Goal: Task Accomplishment & Management: Use online tool/utility

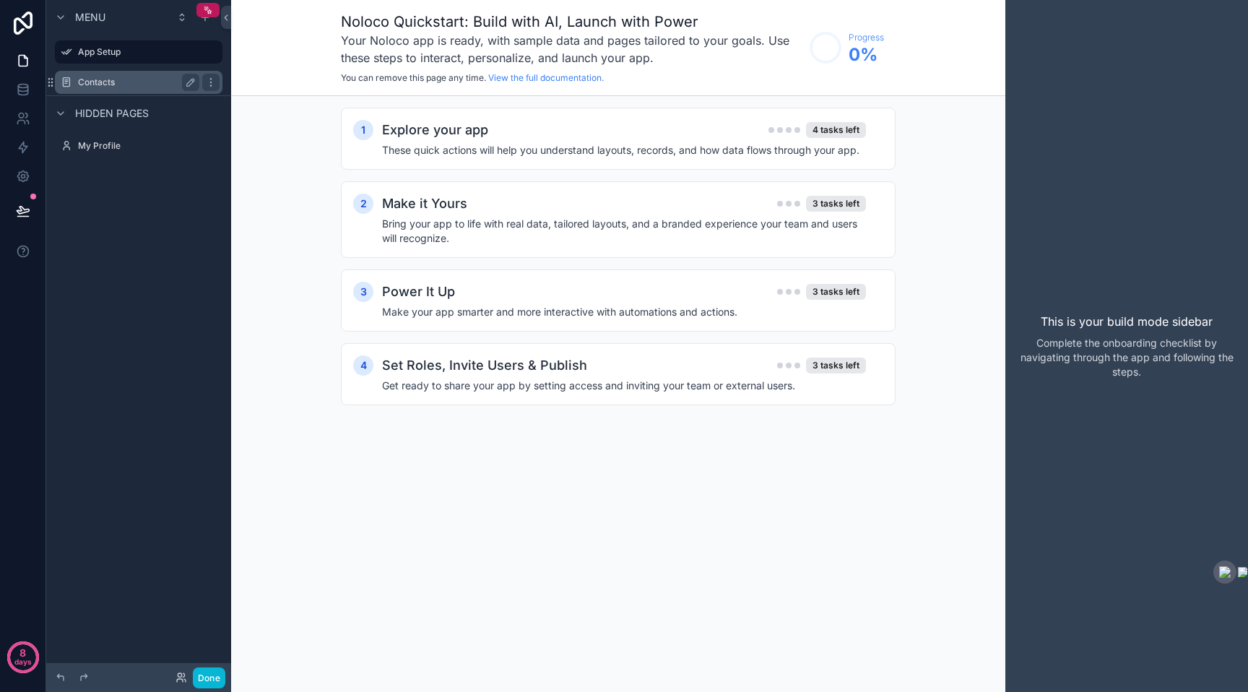
click at [109, 74] on div "Contacts" at bounding box center [138, 82] width 121 height 17
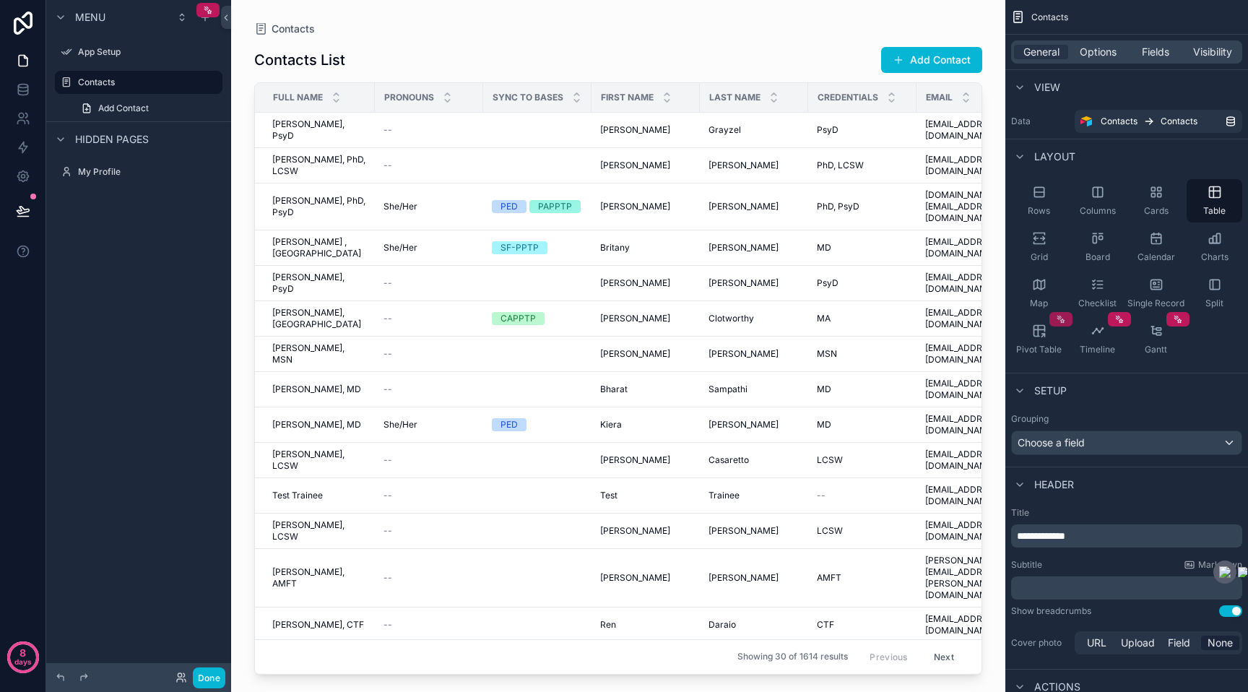
click at [1063, 316] on icon "scrollable content" at bounding box center [1061, 319] width 10 height 10
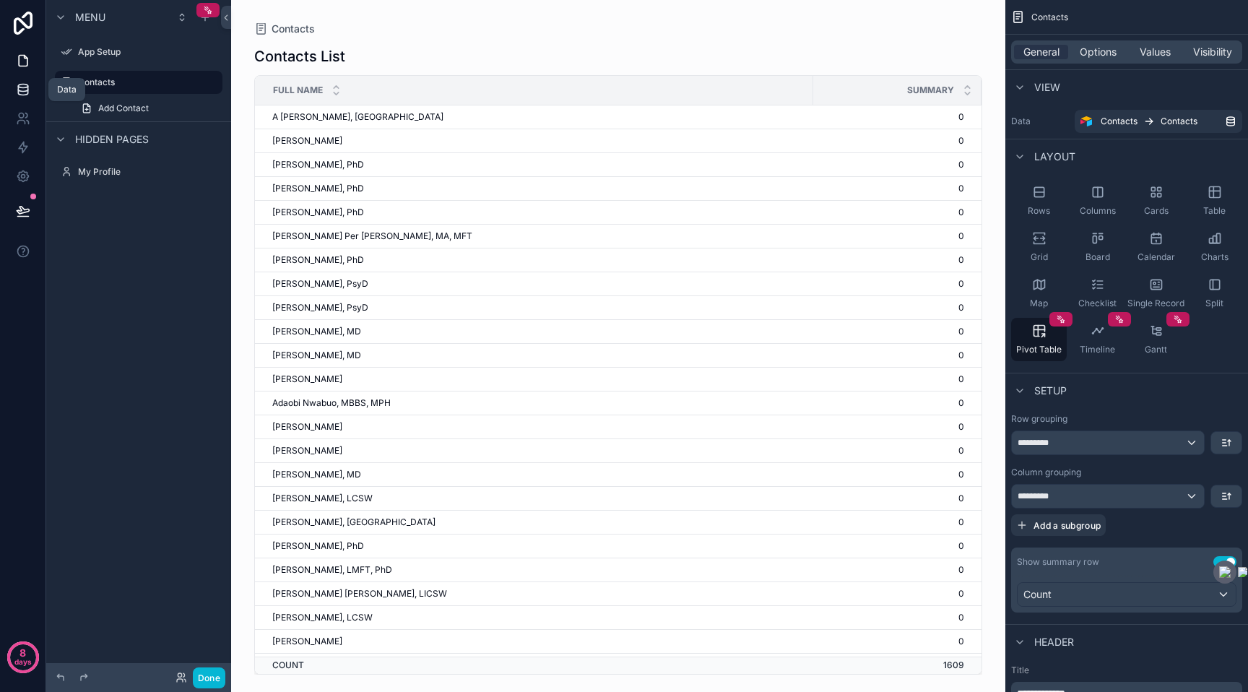
click at [28, 92] on icon at bounding box center [23, 89] width 14 height 14
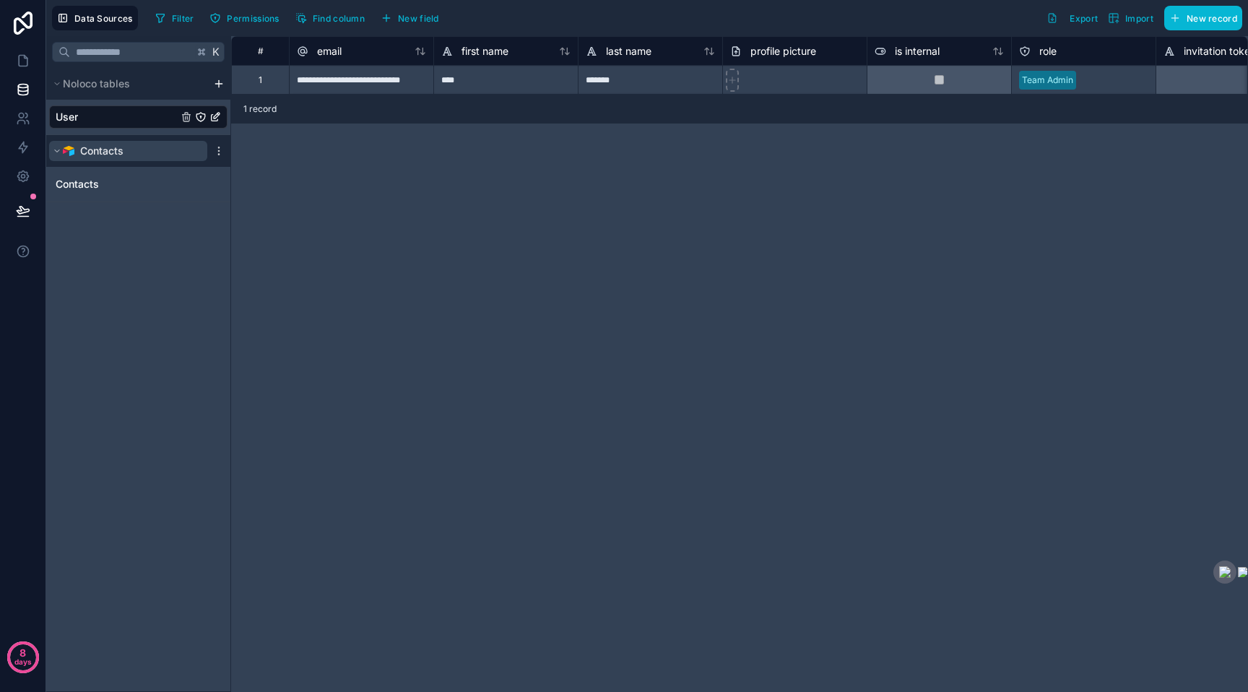
click at [57, 150] on icon "scrollable content" at bounding box center [57, 151] width 9 height 9
click at [57, 150] on icon "scrollable content" at bounding box center [57, 151] width 2 height 4
click at [219, 151] on icon "scrollable content" at bounding box center [218, 150] width 1 height 1
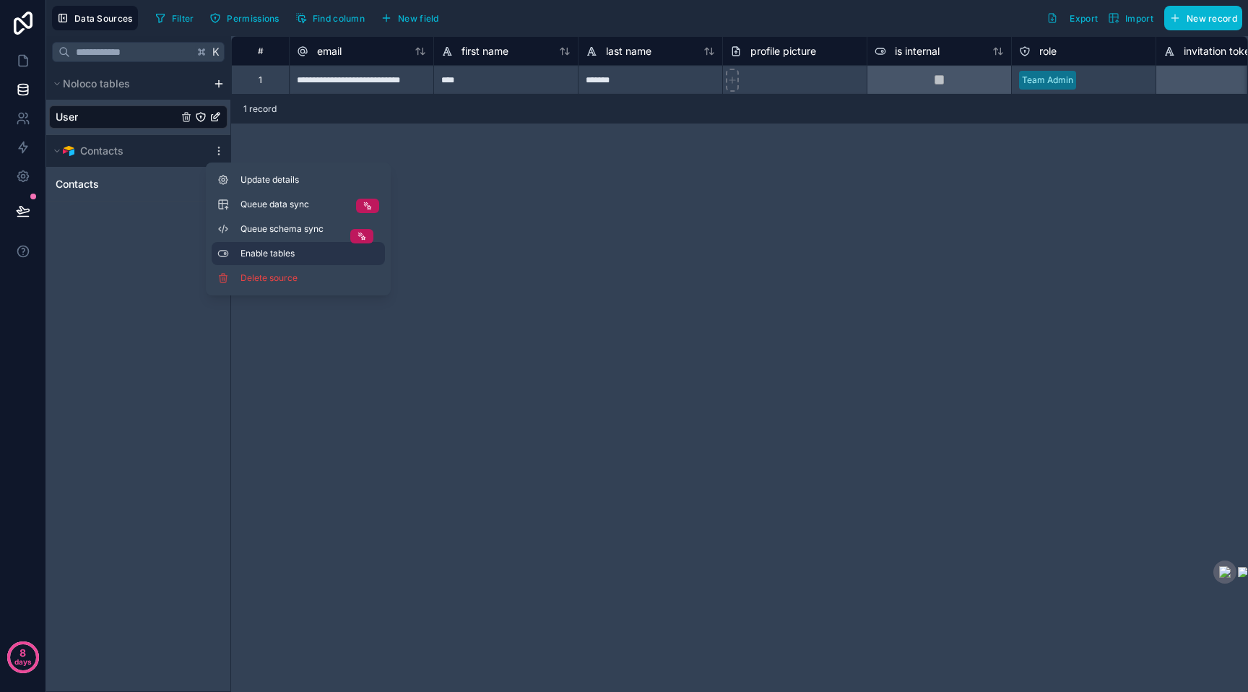
click at [249, 254] on span "Enable tables" at bounding box center [310, 254] width 139 height 12
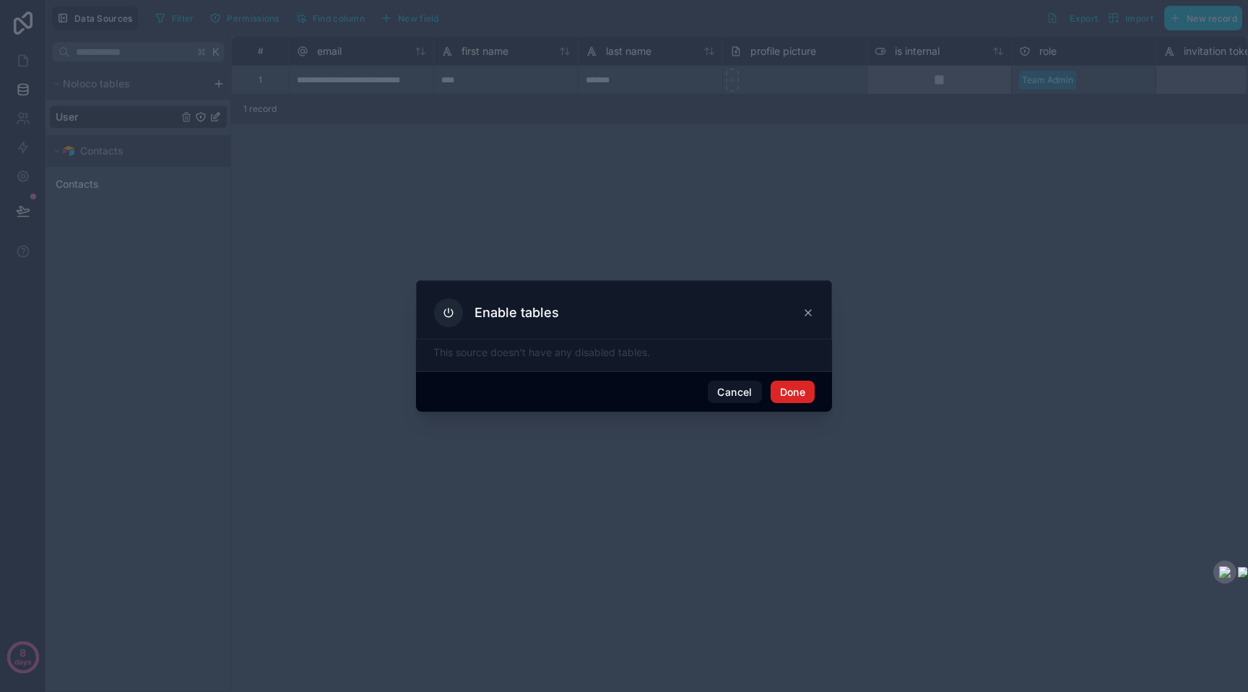
click at [782, 392] on button "Done" at bounding box center [793, 392] width 44 height 23
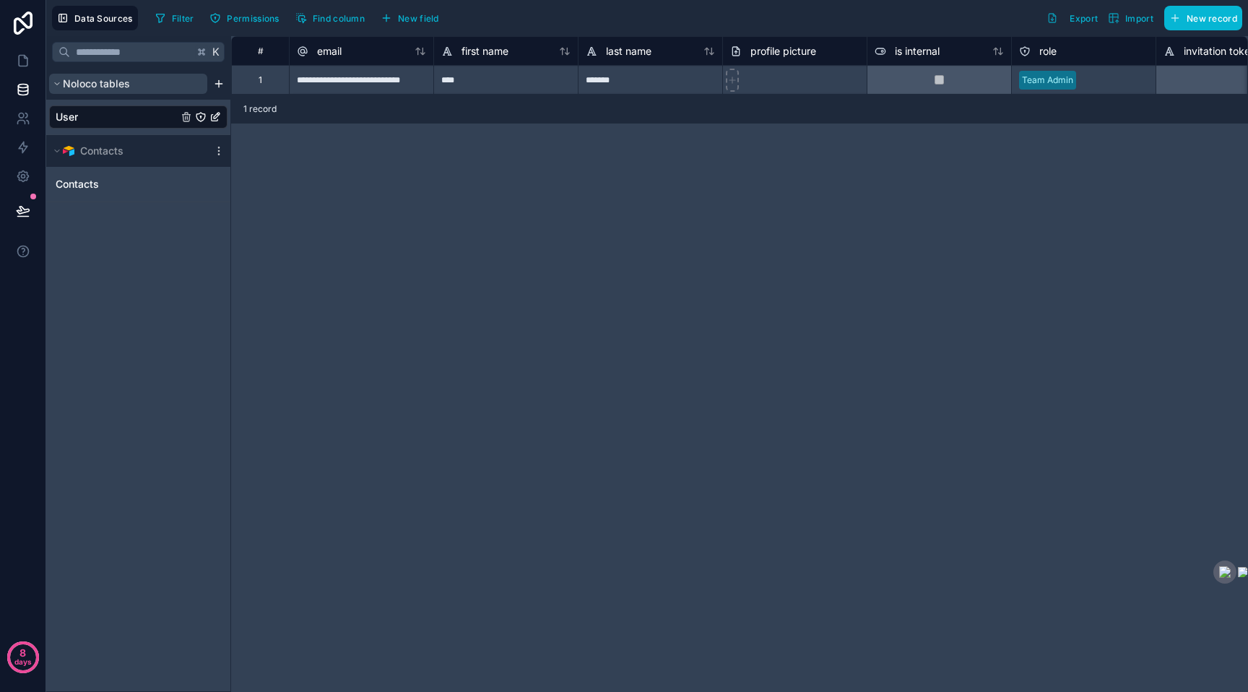
click at [66, 84] on span "Noloco tables" at bounding box center [96, 84] width 67 height 14
click at [79, 81] on span "Noloco tables" at bounding box center [96, 84] width 67 height 14
click at [56, 149] on icon "scrollable content" at bounding box center [57, 151] width 9 height 9
click at [56, 149] on icon "scrollable content" at bounding box center [57, 151] width 2 height 4
click at [217, 85] on html "**********" at bounding box center [624, 346] width 1248 height 692
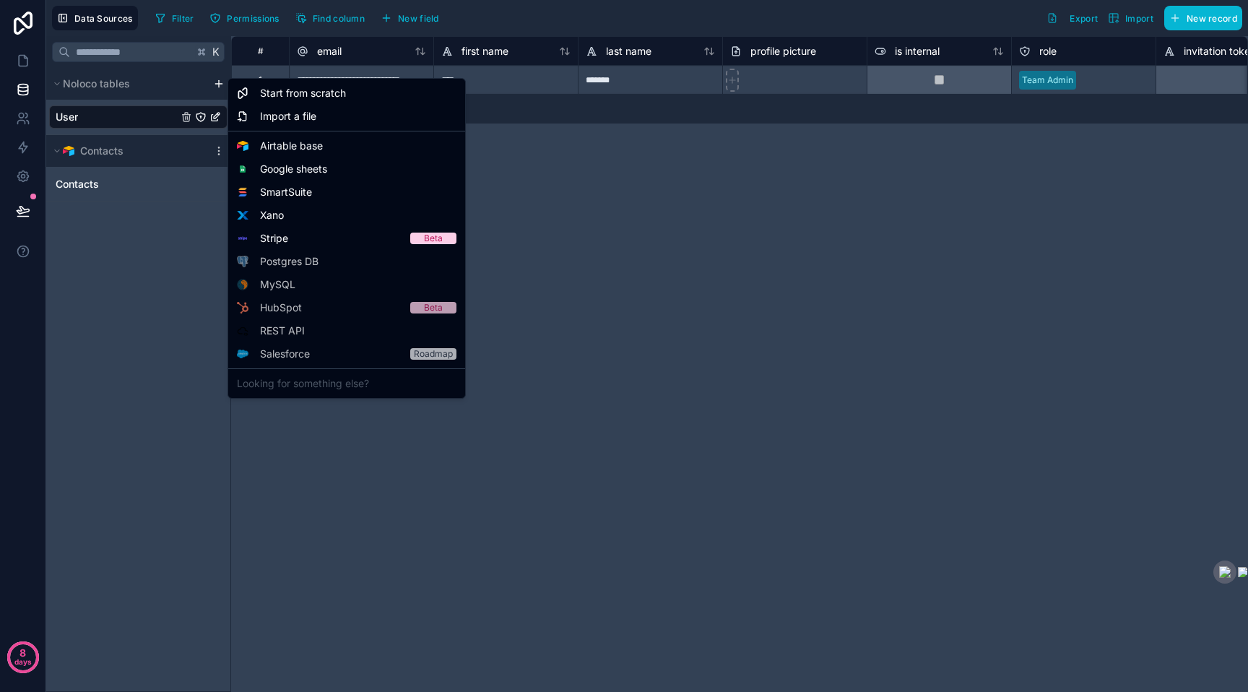
click at [539, 160] on html "**********" at bounding box center [624, 346] width 1248 height 692
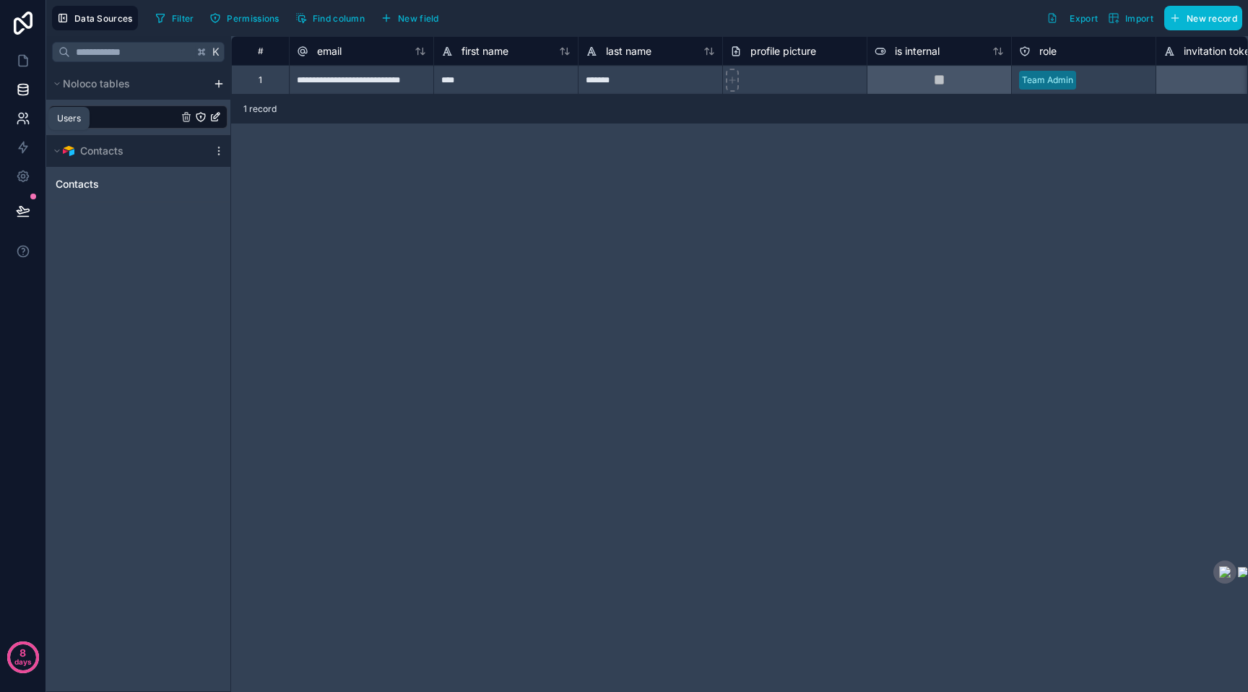
click at [26, 121] on icon at bounding box center [23, 118] width 14 height 14
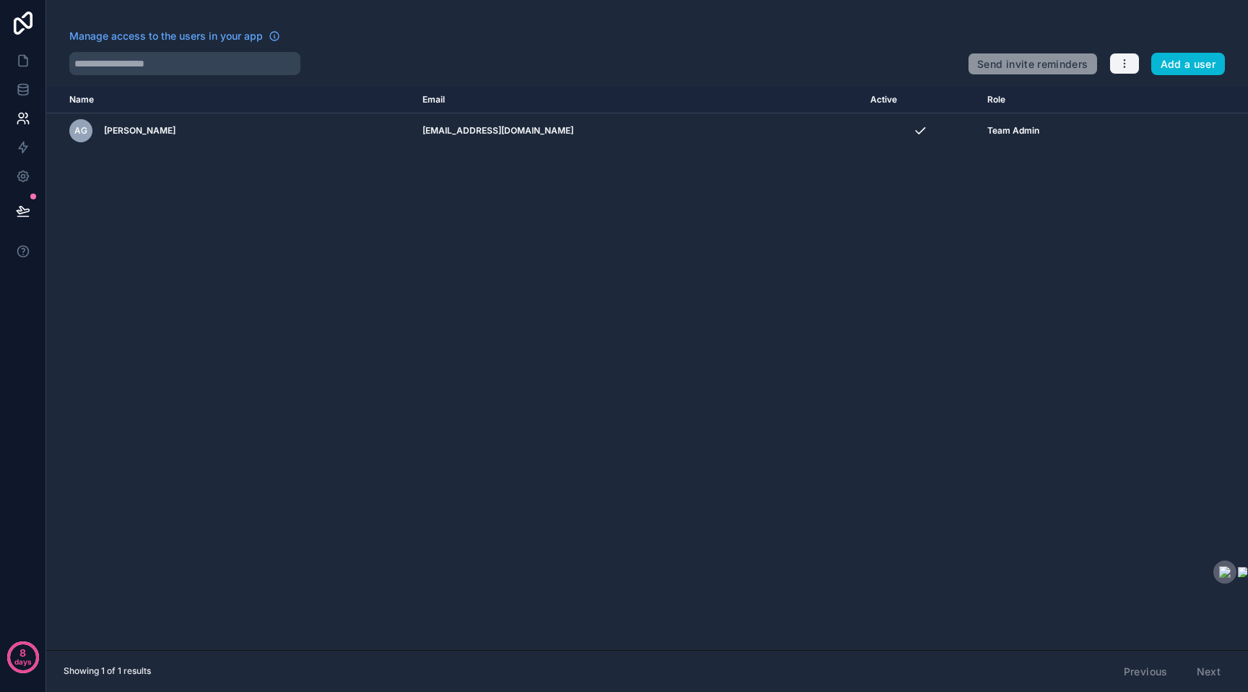
click at [1123, 61] on icon "button" at bounding box center [1125, 64] width 12 height 12
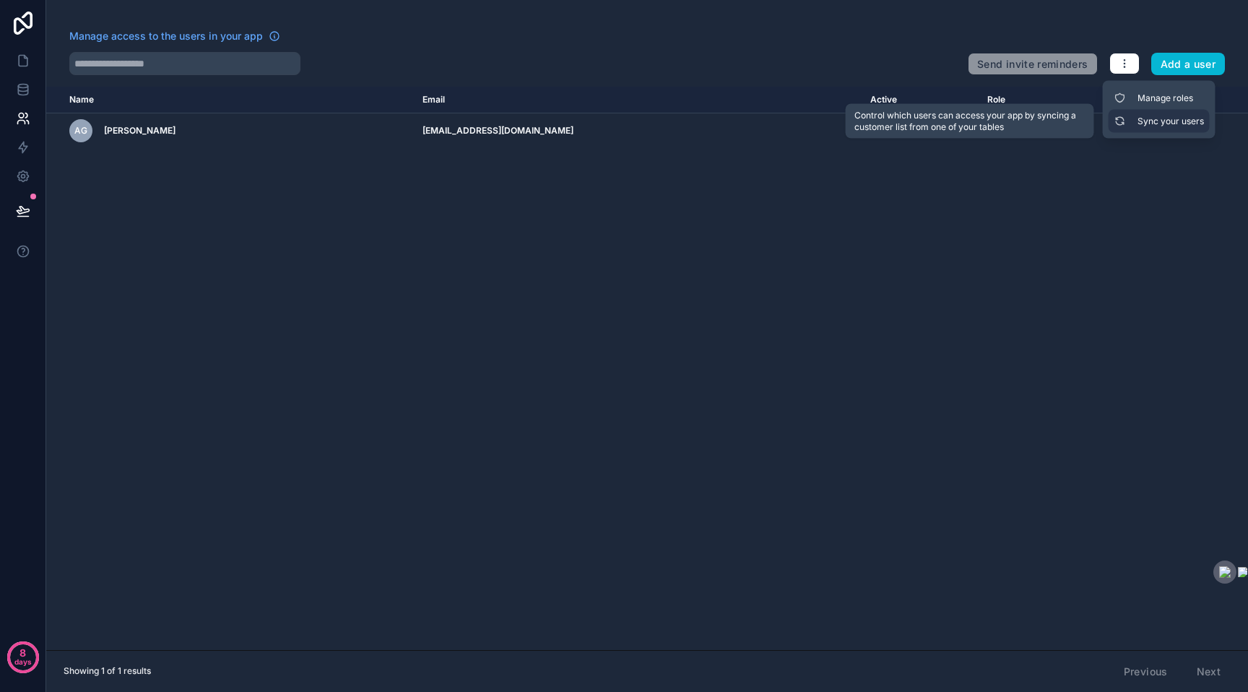
click at [1142, 123] on link "Sync your users" at bounding box center [1159, 121] width 101 height 23
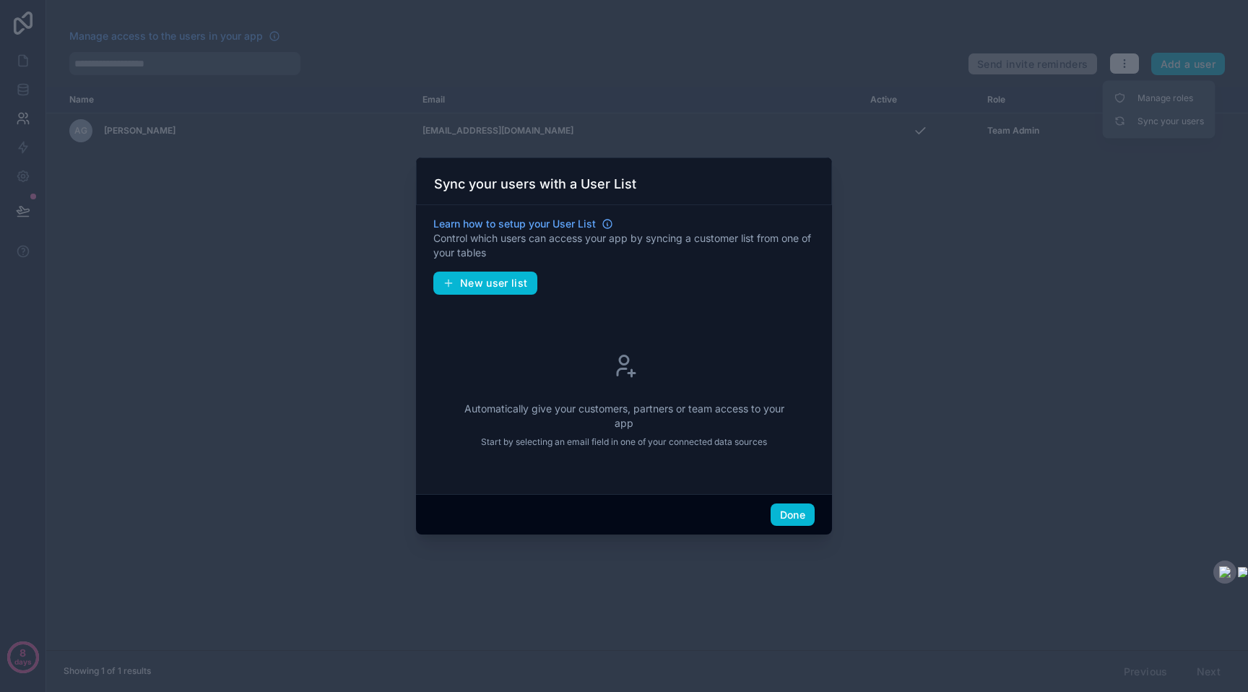
click at [452, 270] on div "Learn how to setup your User List Control which users can access your app by sy…" at bounding box center [623, 347] width 381 height 272
click at [449, 278] on icon "button" at bounding box center [449, 283] width 12 height 12
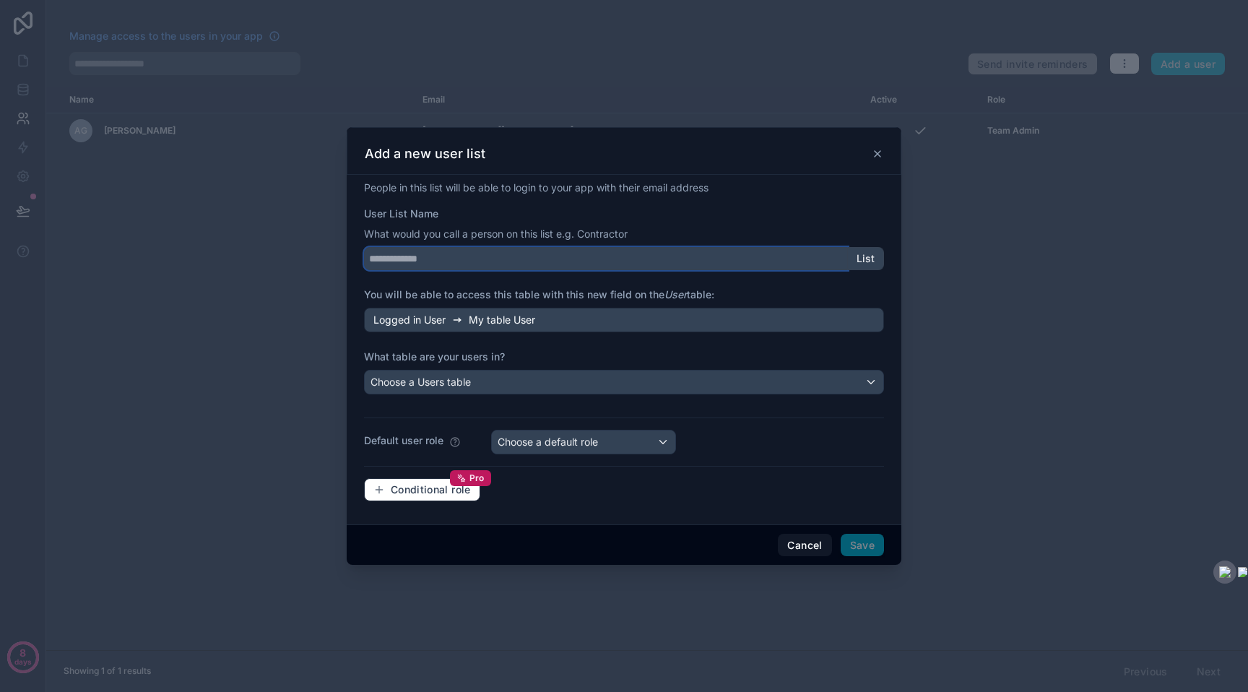
click at [457, 259] on input "User List Name" at bounding box center [606, 258] width 484 height 23
click at [502, 324] on span "My table User" at bounding box center [502, 320] width 66 height 14
click at [507, 382] on div "Choose a Users table" at bounding box center [624, 382] width 519 height 23
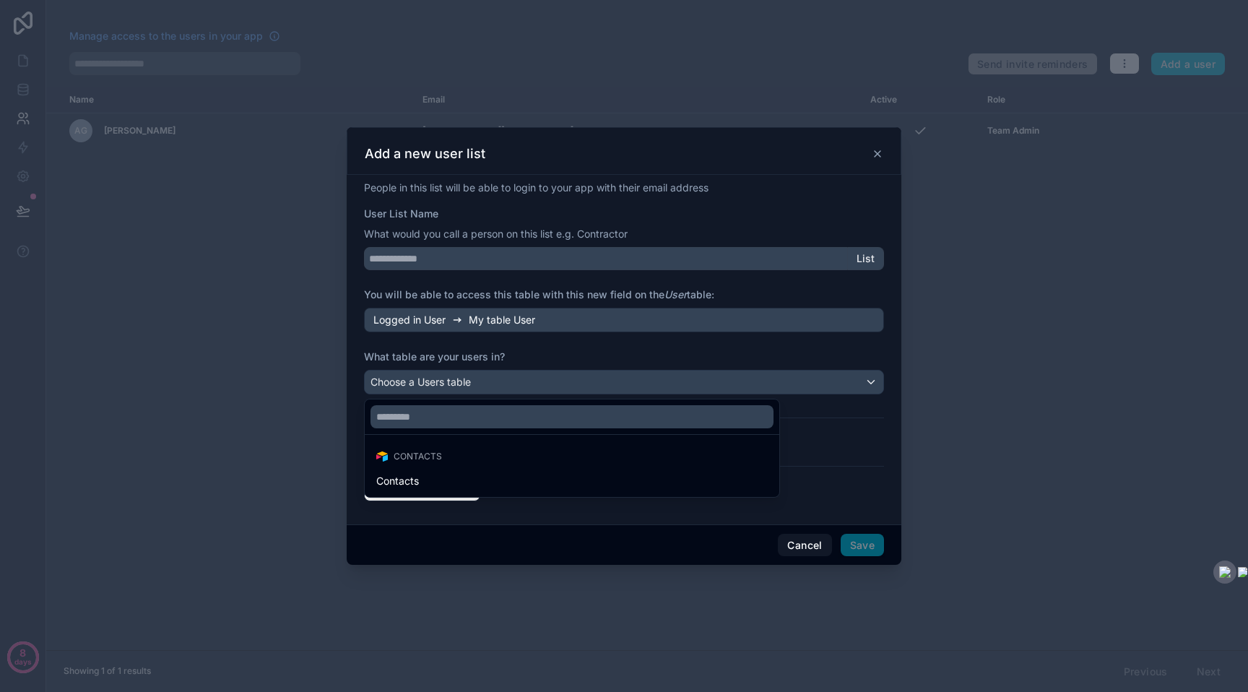
click at [510, 340] on div at bounding box center [624, 346] width 555 height 438
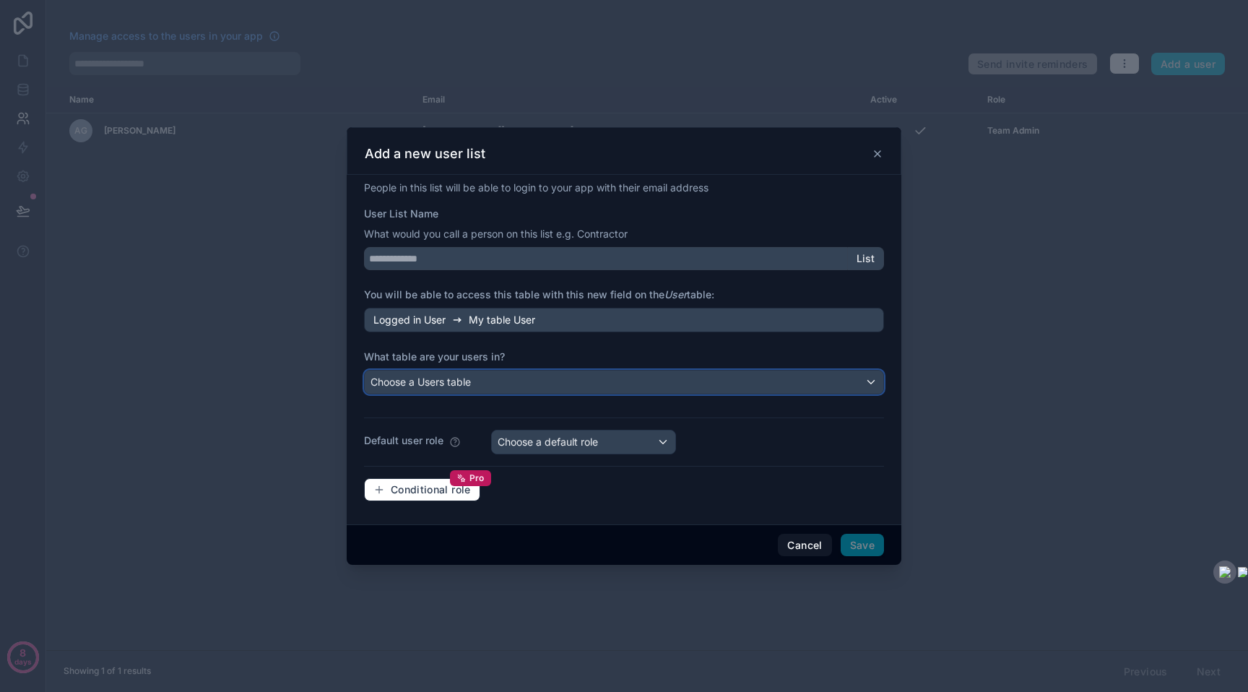
click at [534, 389] on div "Choose a Users table" at bounding box center [624, 382] width 519 height 23
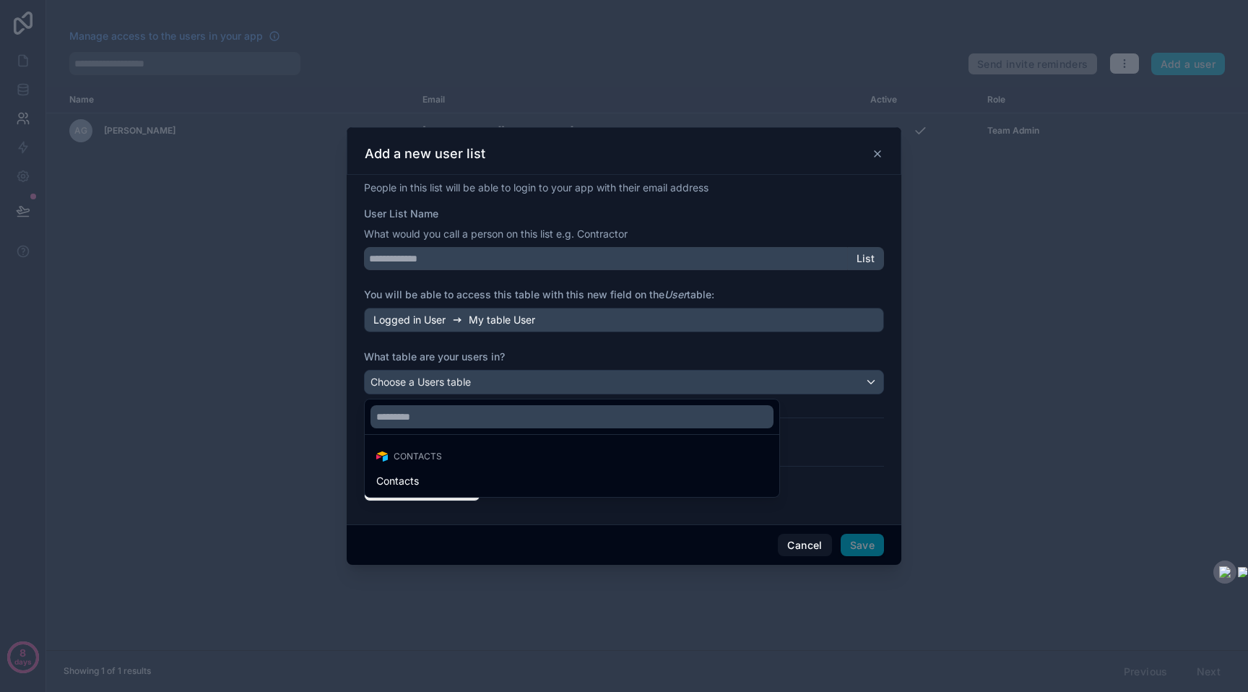
click at [534, 389] on div at bounding box center [624, 346] width 555 height 438
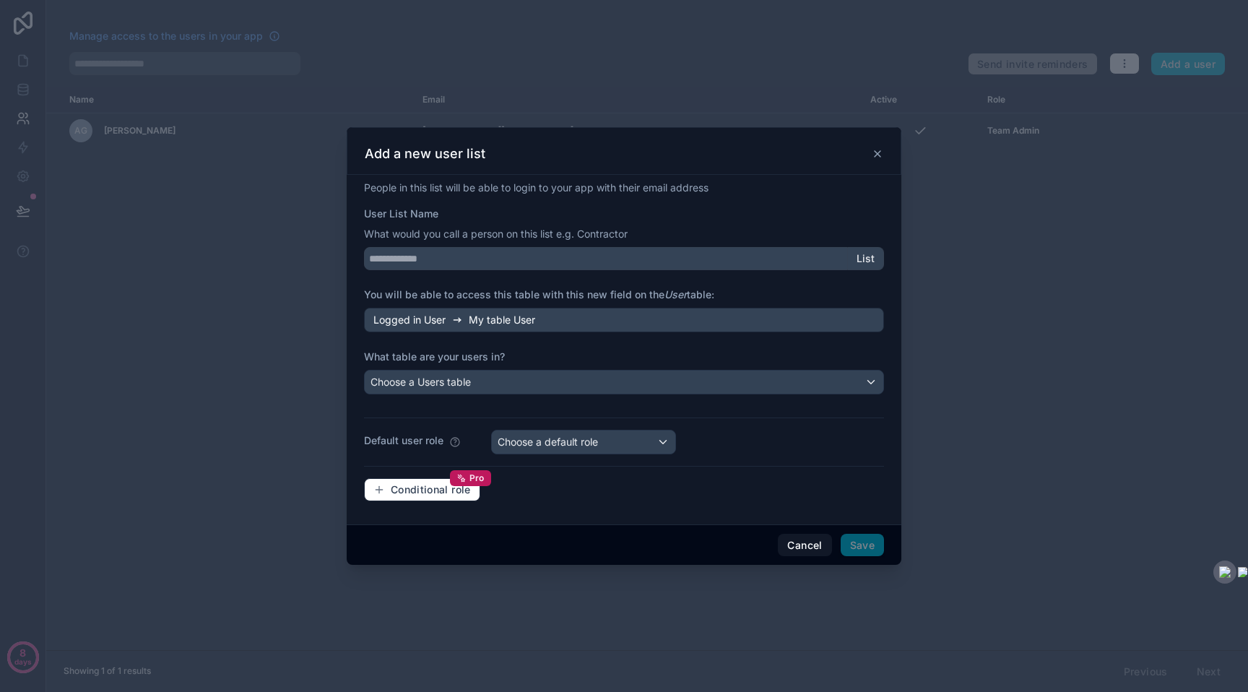
click at [9, 238] on div at bounding box center [624, 346] width 1248 height 692
click at [277, 199] on div at bounding box center [624, 346] width 1248 height 692
click at [805, 553] on button "Cancel" at bounding box center [804, 545] width 53 height 23
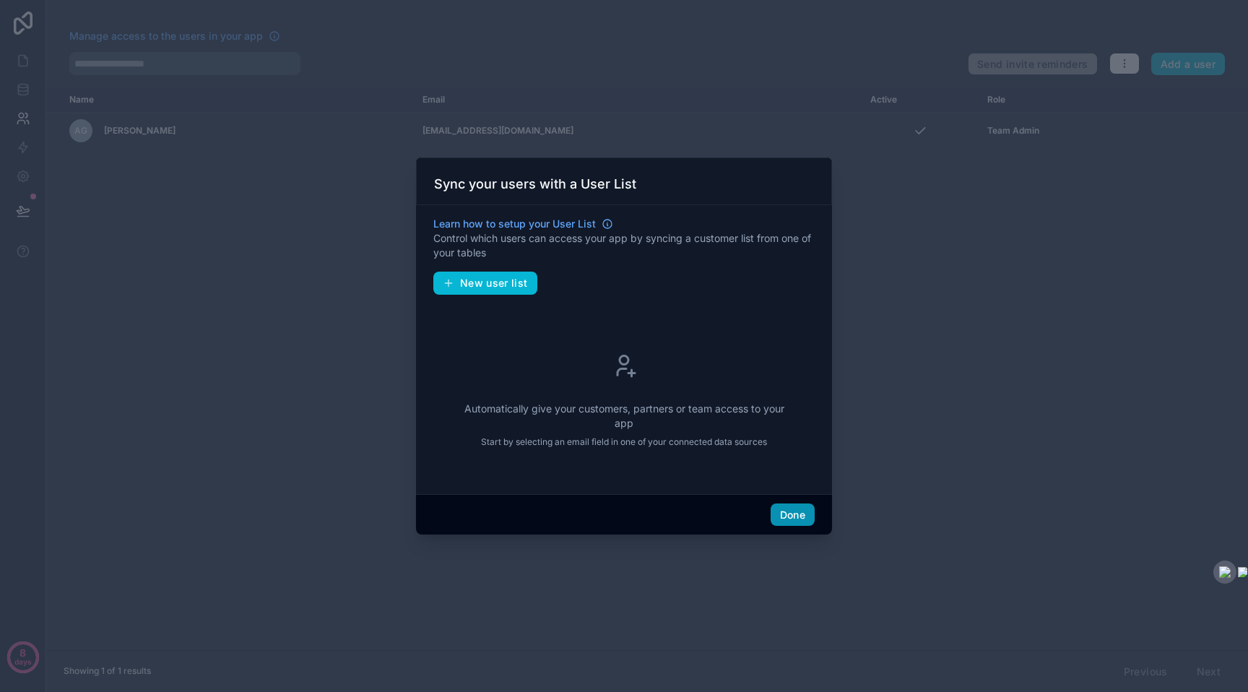
click at [791, 509] on button "Done" at bounding box center [793, 515] width 44 height 23
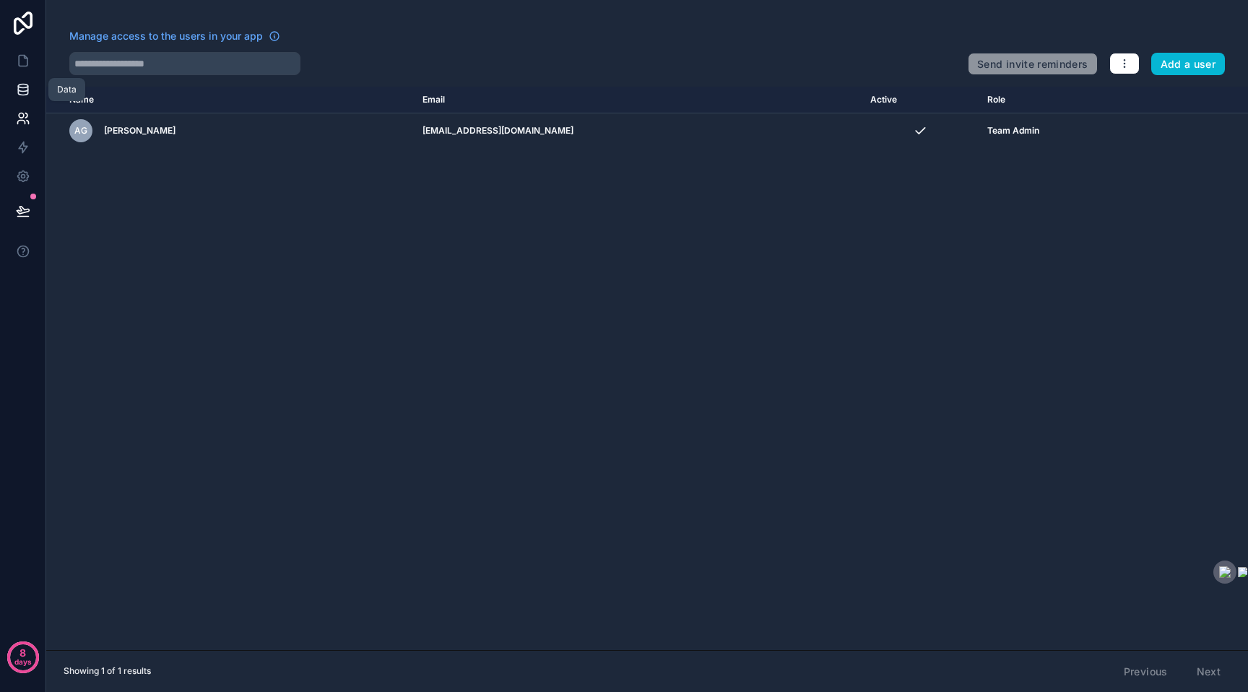
click at [20, 88] on icon at bounding box center [23, 89] width 14 height 14
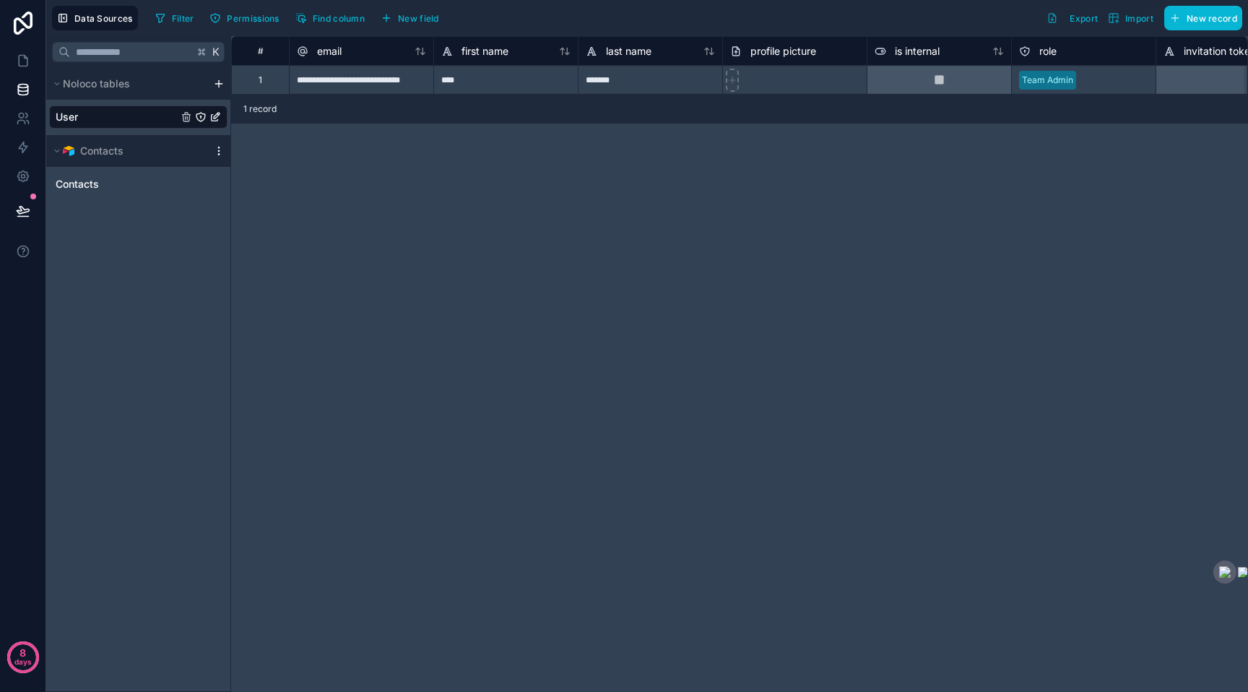
click at [221, 152] on icon "scrollable content" at bounding box center [219, 151] width 12 height 12
click at [18, 87] on icon at bounding box center [22, 89] width 9 height 6
click at [26, 90] on icon at bounding box center [22, 89] width 9 height 6
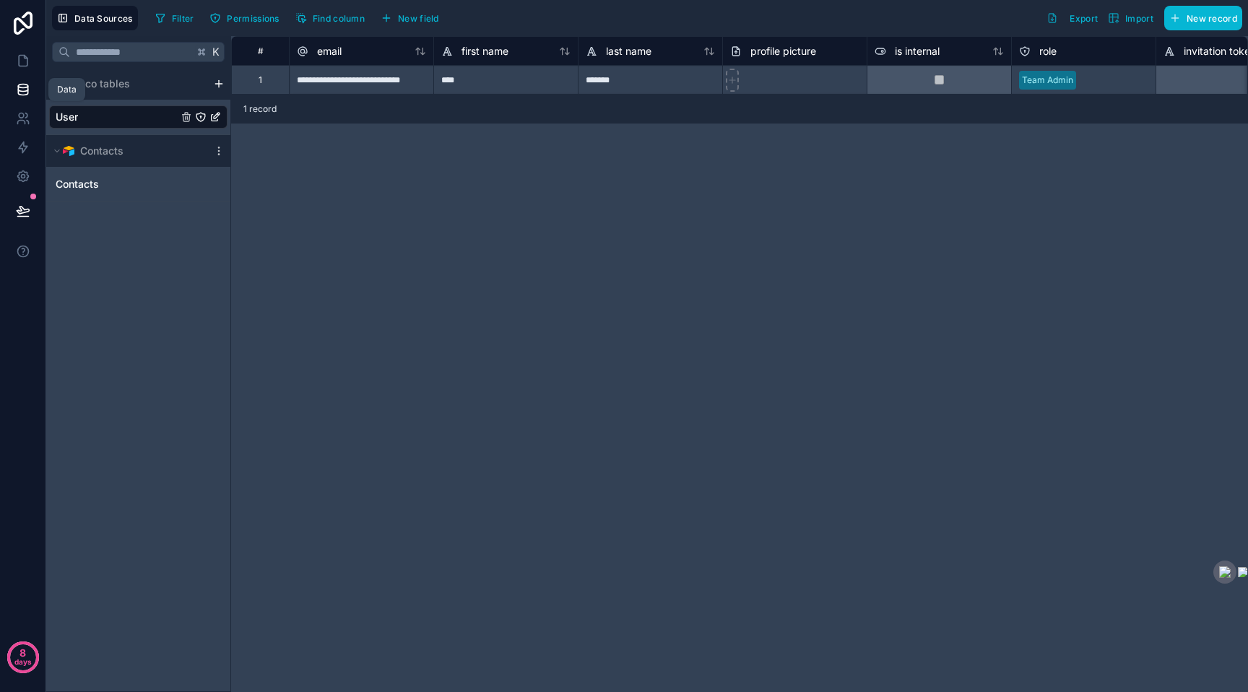
click at [26, 90] on icon at bounding box center [22, 89] width 9 height 6
click at [16, 92] on icon at bounding box center [23, 89] width 14 height 14
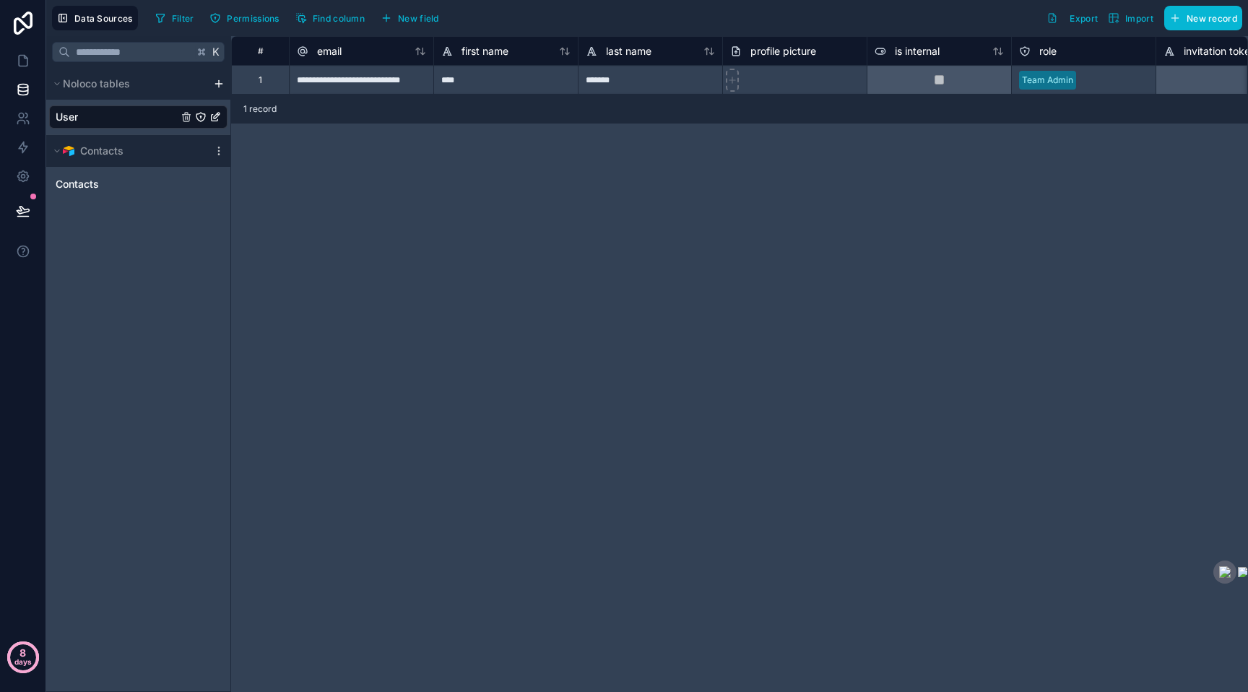
click at [30, 657] on p "days" at bounding box center [22, 662] width 17 height 20
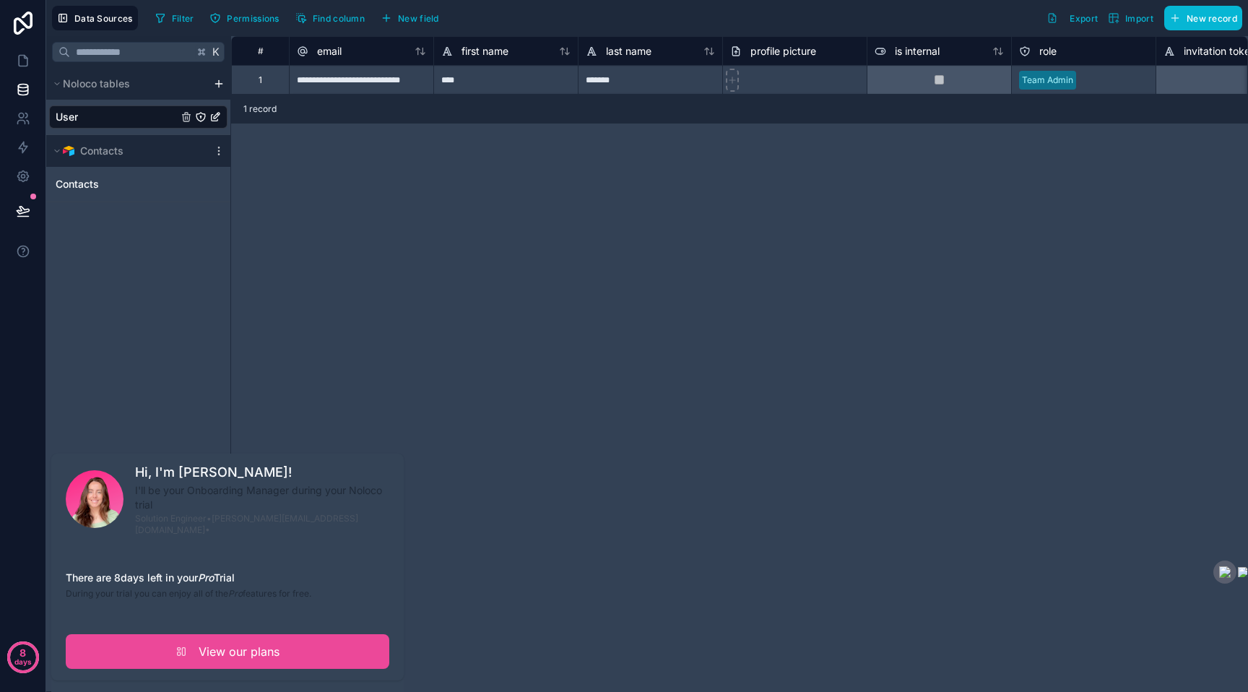
click at [26, 275] on div "8 days" at bounding box center [23, 346] width 46 height 692
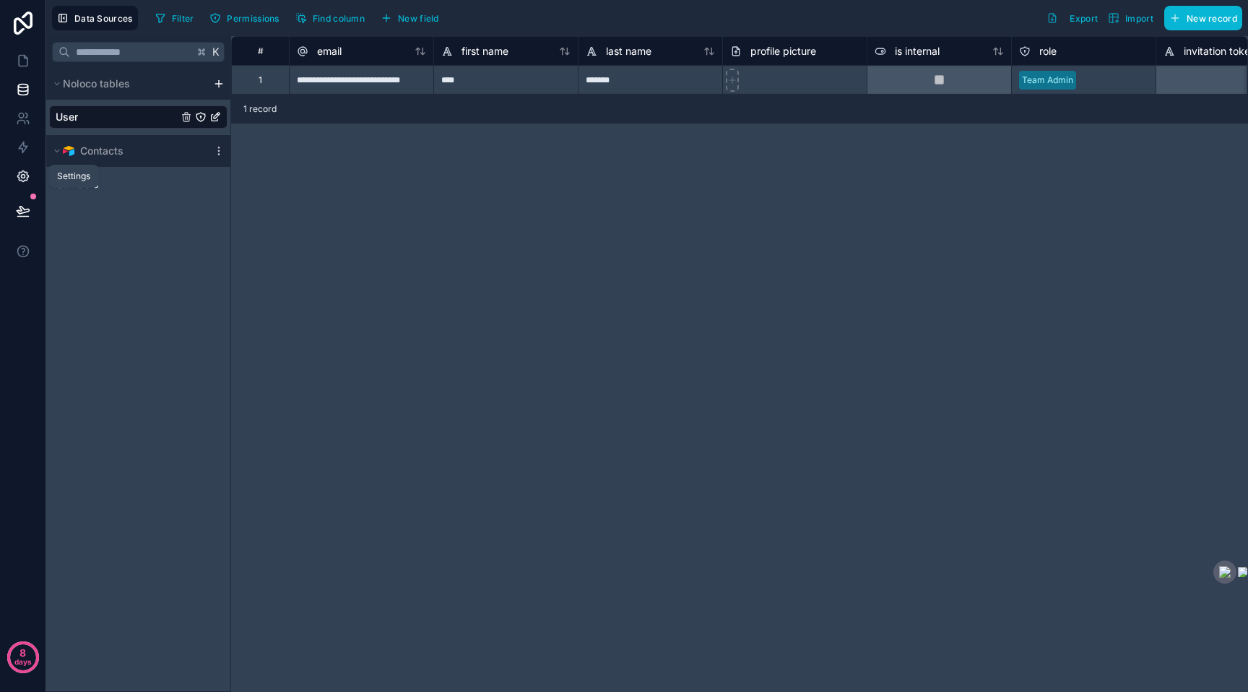
click at [25, 169] on icon at bounding box center [23, 176] width 14 height 14
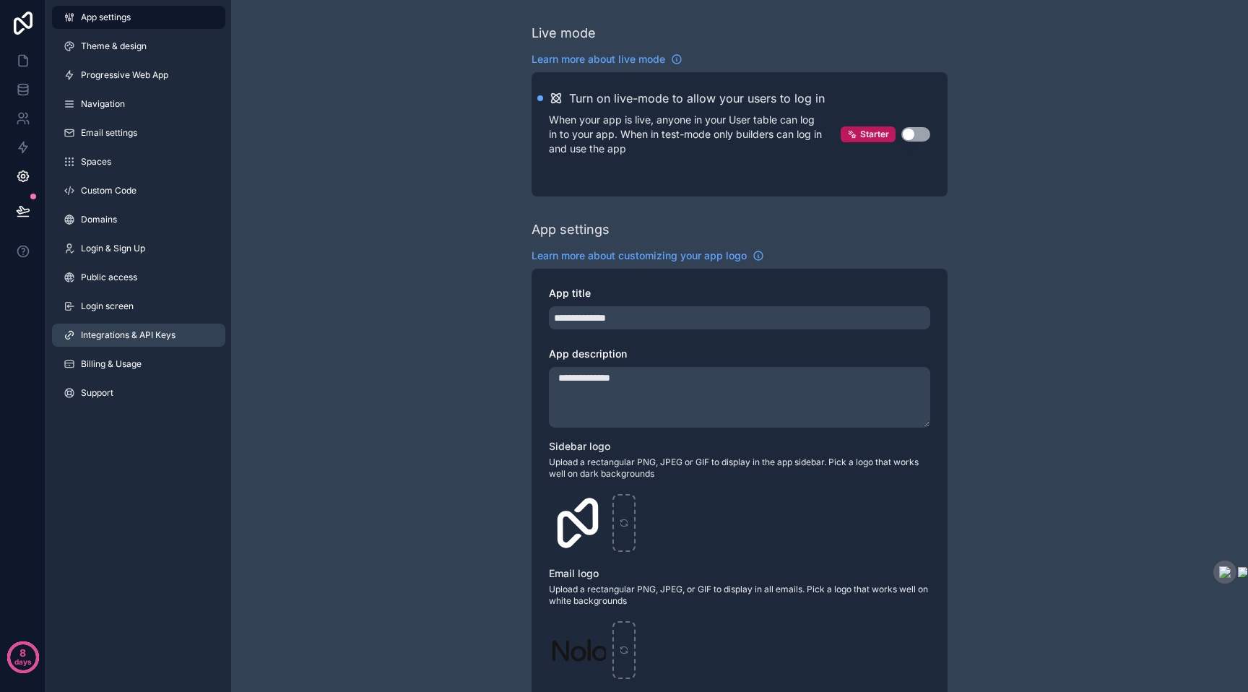
click at [166, 332] on span "Integrations & API Keys" at bounding box center [128, 335] width 95 height 12
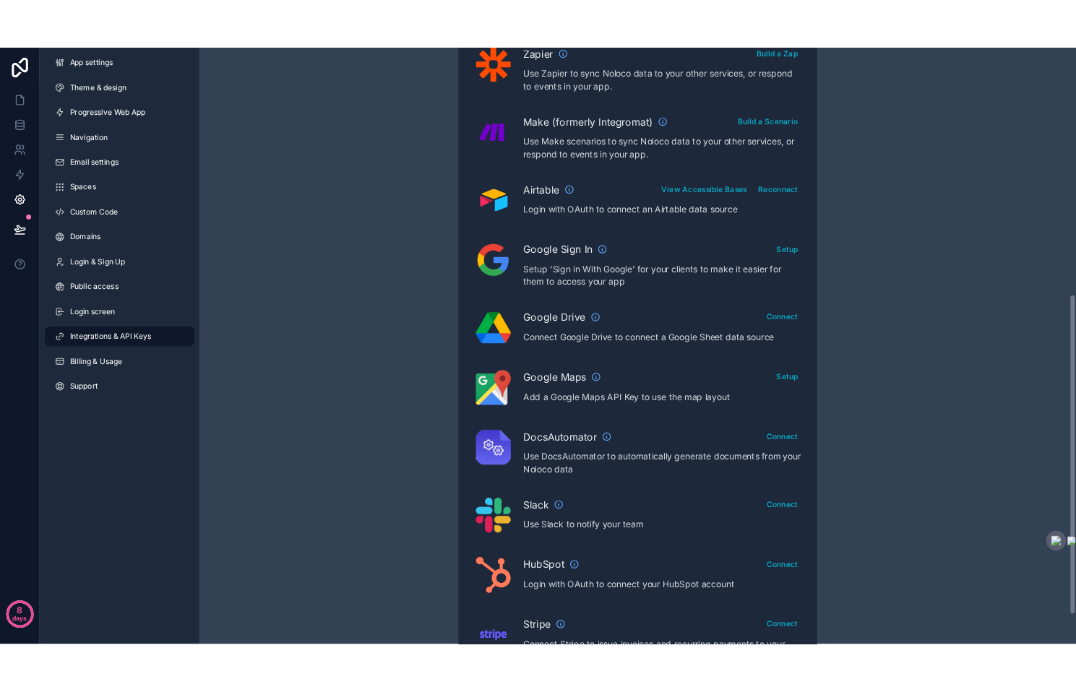
scroll to position [595, 0]
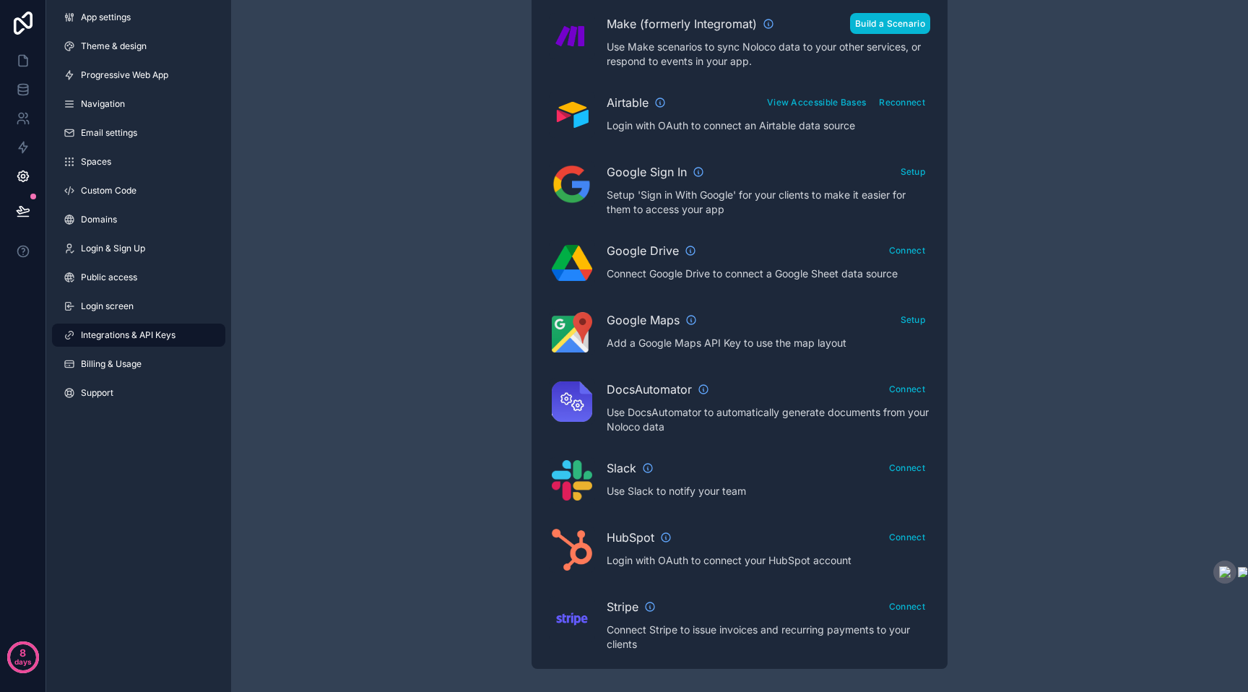
click at [892, 21] on button "Build a Scenario" at bounding box center [890, 23] width 80 height 21
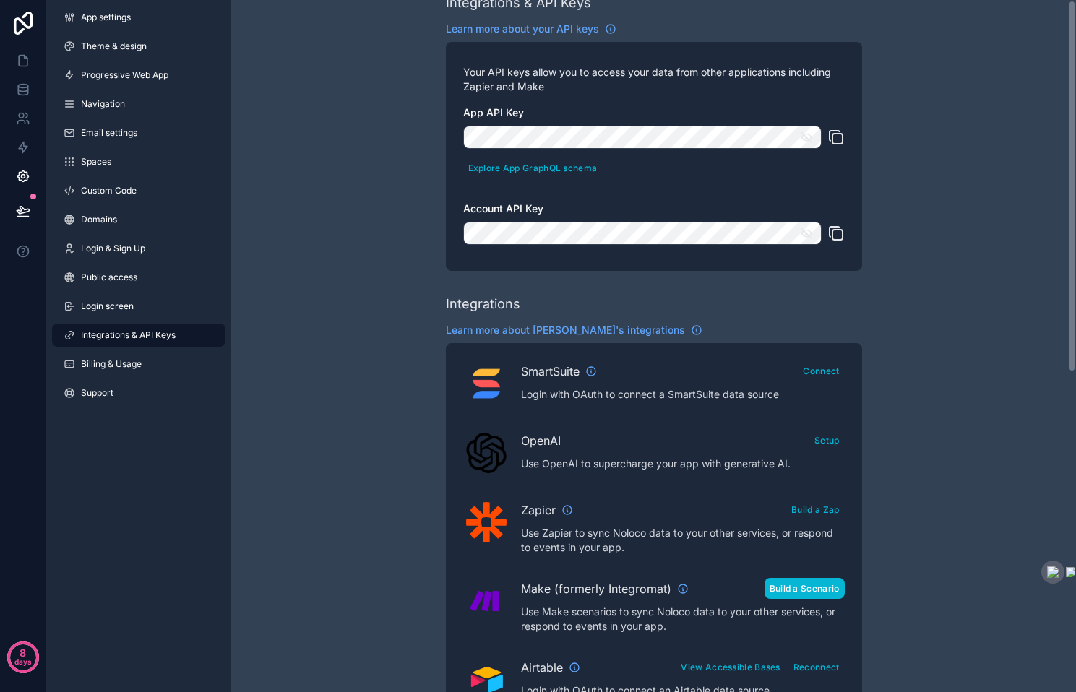
scroll to position [0, 0]
